Goal: Information Seeking & Learning: Learn about a topic

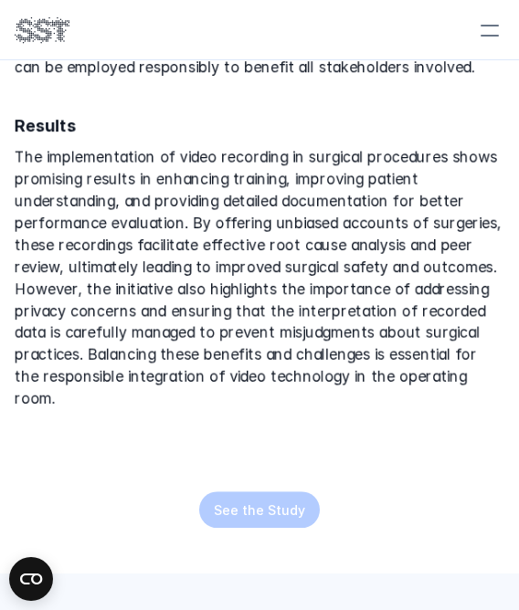
scroll to position [862, 0]
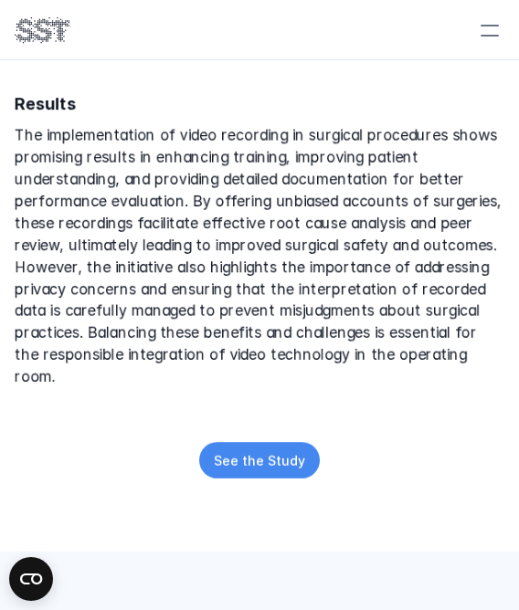
click at [312, 442] on link "See the Study" at bounding box center [259, 460] width 121 height 37
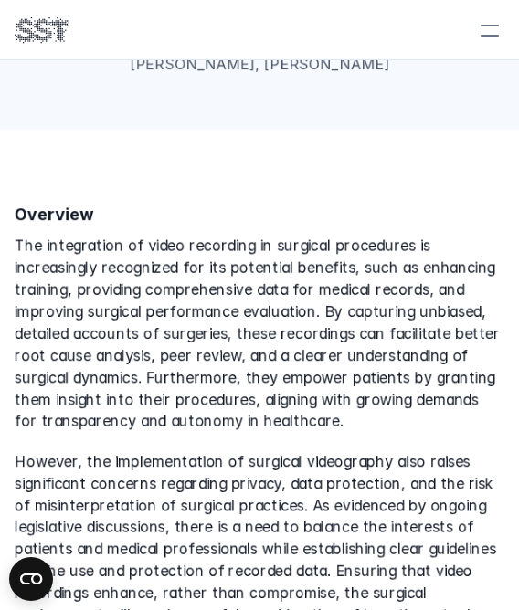
scroll to position [274, 0]
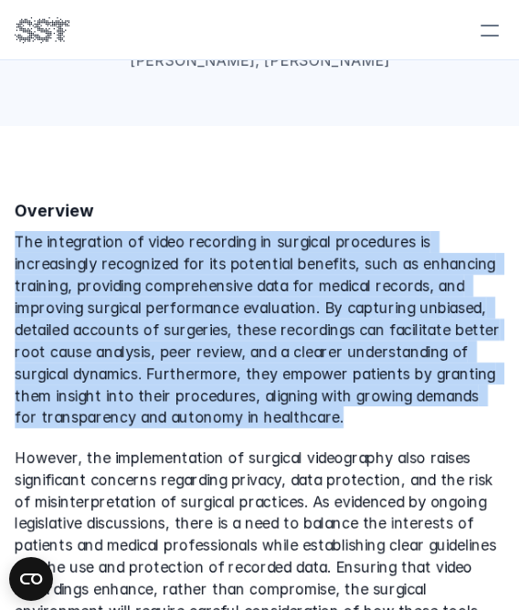
drag, startPoint x: 16, startPoint y: 217, endPoint x: 337, endPoint y: 390, distance: 365.4
click at [337, 390] on p "The integration of video recording in surgical procedures is increasingly recog…" at bounding box center [260, 329] width 490 height 197
drag, startPoint x: 337, startPoint y: 390, endPoint x: 242, endPoint y: 314, distance: 121.6
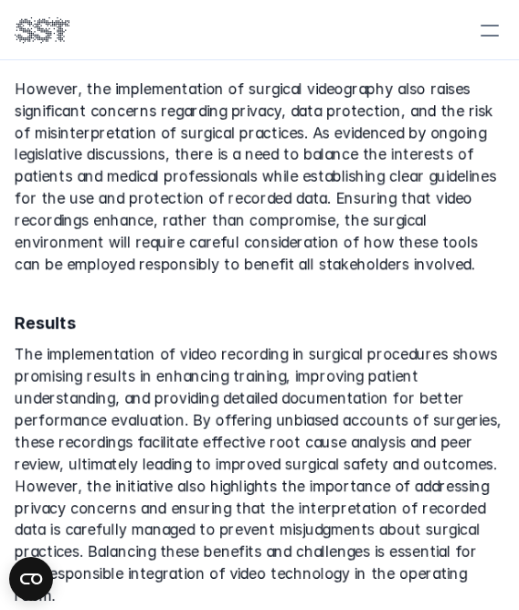
scroll to position [457, 0]
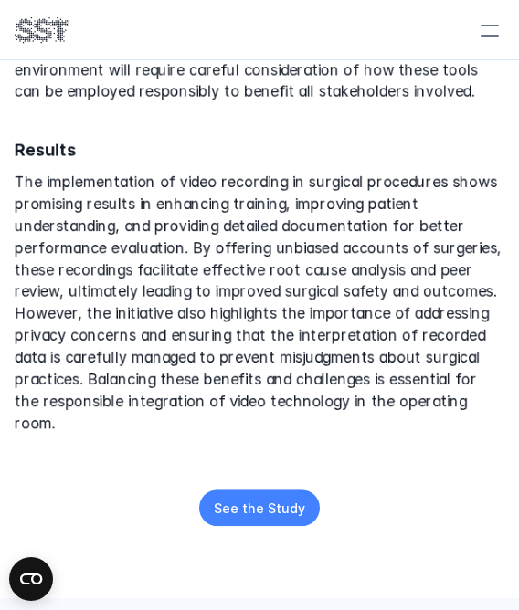
scroll to position [914, 0]
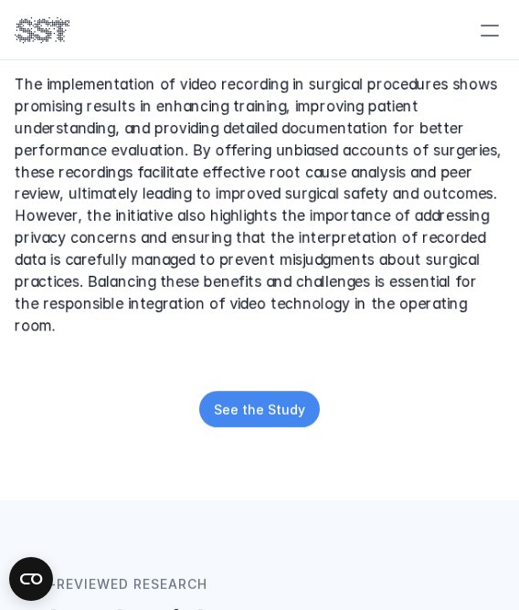
click at [259, 400] on p "See the Study" at bounding box center [259, 409] width 91 height 19
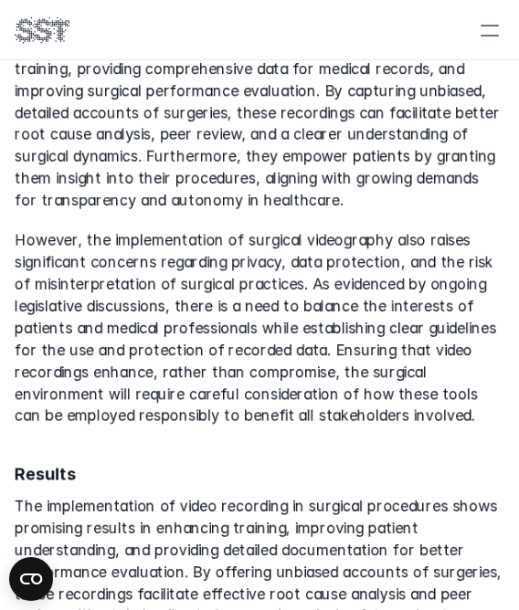
scroll to position [365, 0]
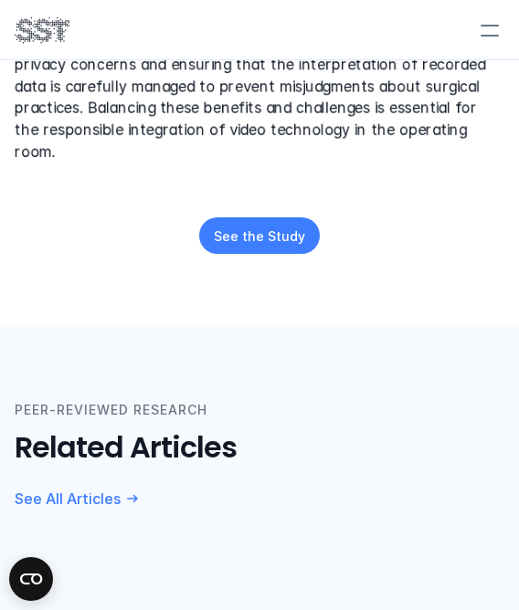
scroll to position [1279, 0]
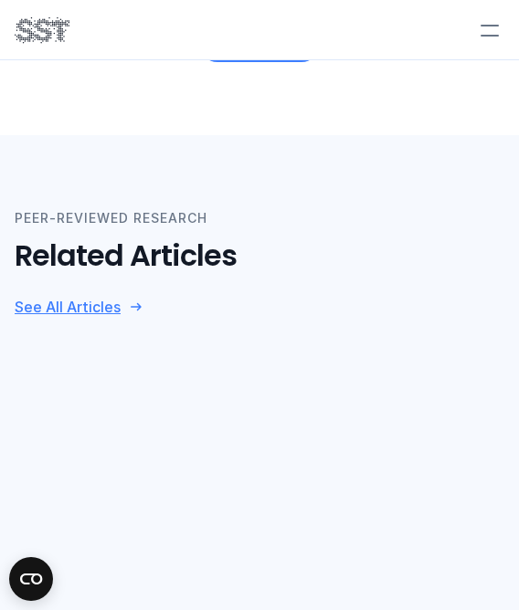
click at [91, 298] on p "See All Articles" at bounding box center [68, 307] width 106 height 19
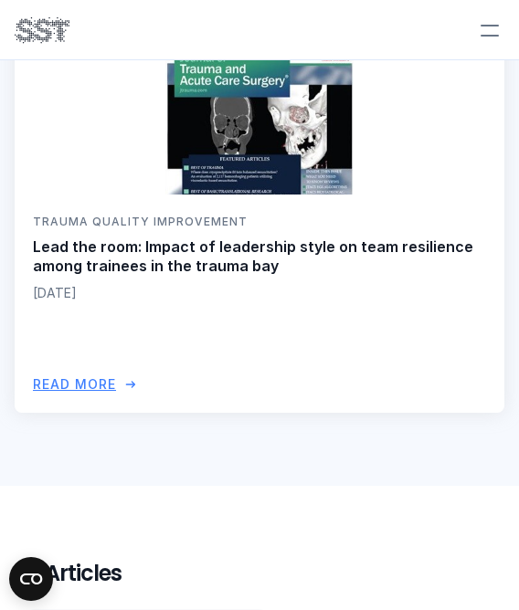
scroll to position [1827, 0]
